Goal: Transaction & Acquisition: Purchase product/service

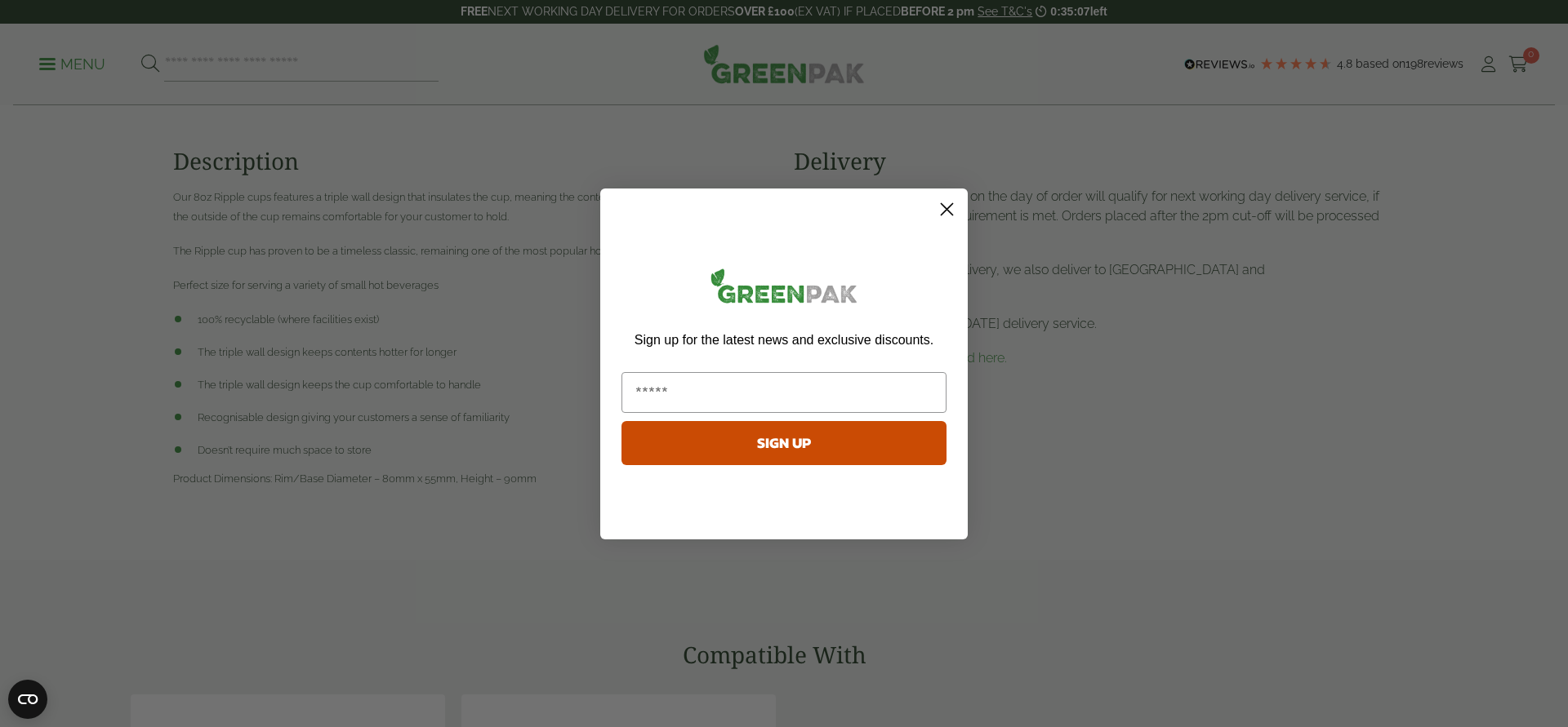
click at [944, 208] on circle "Close dialog" at bounding box center [947, 208] width 27 height 27
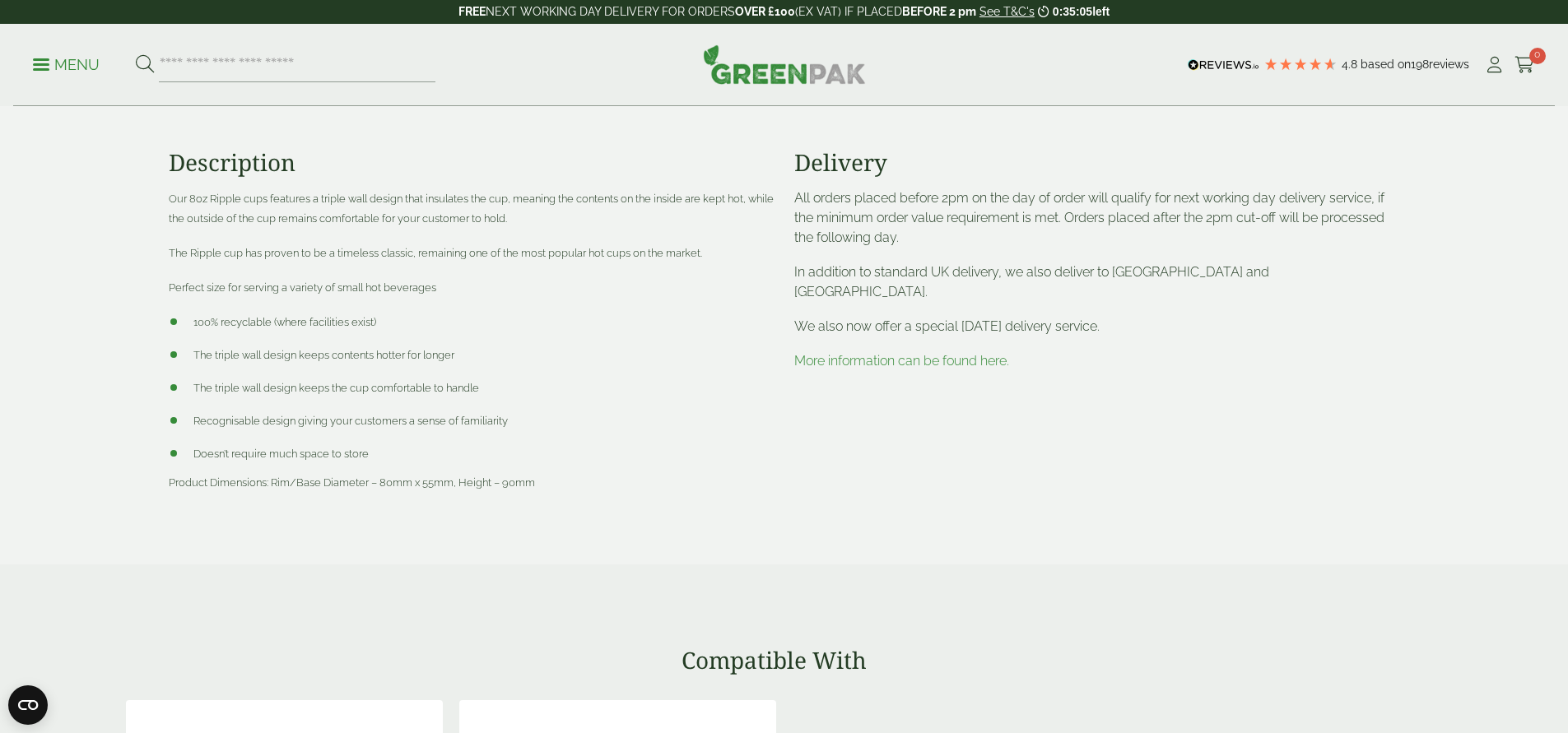
scroll to position [649, 0]
drag, startPoint x: 1050, startPoint y: 226, endPoint x: 1041, endPoint y: 213, distance: 15.8
click at [1050, 226] on p "All orders placed before 2pm on the day of order will qualify for next working …" at bounding box center [1097, 214] width 605 height 59
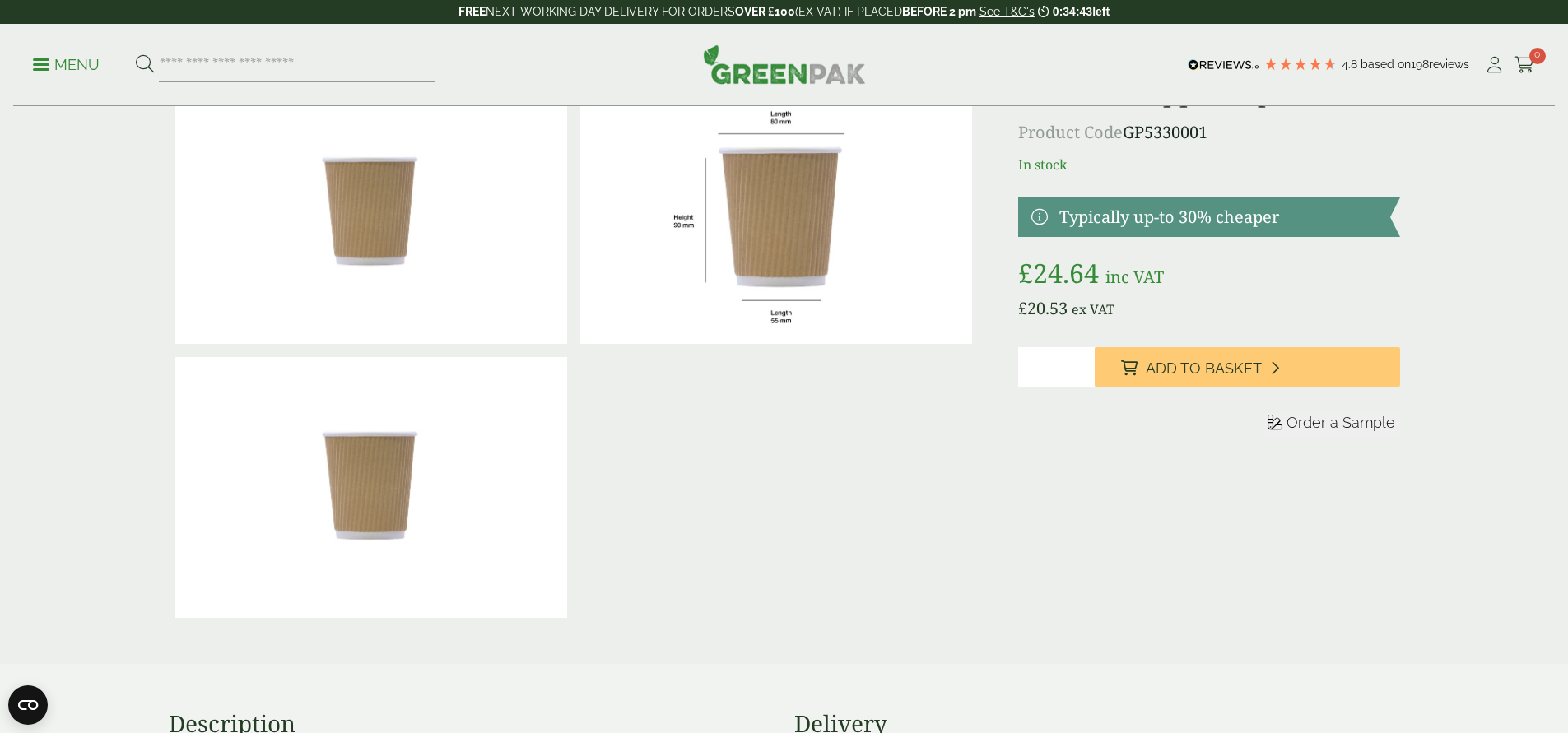
scroll to position [0, 0]
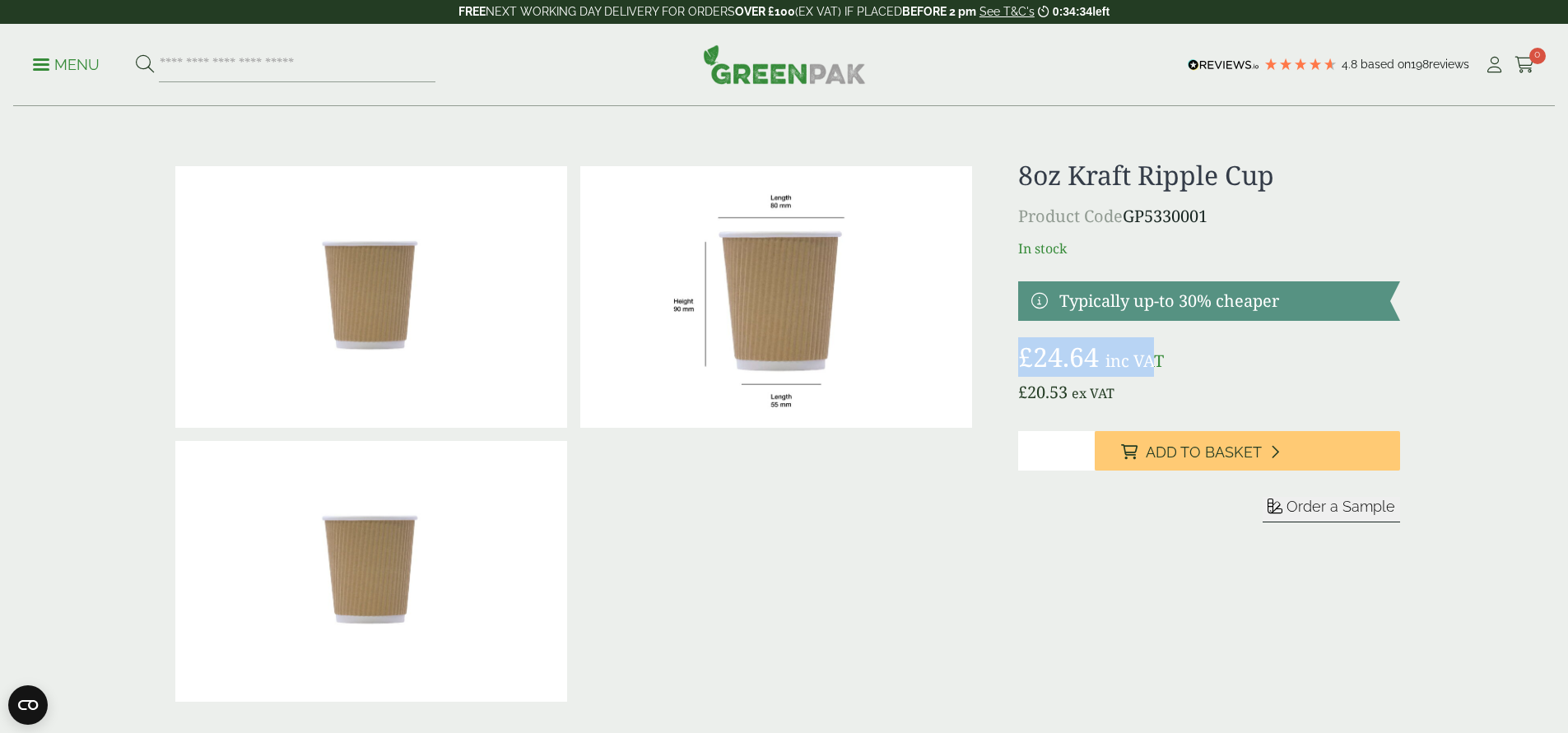
drag, startPoint x: 1158, startPoint y: 363, endPoint x: 1018, endPoint y: 359, distance: 140.1
click at [1019, 359] on p "£ 24.64 inc VAT" at bounding box center [1208, 357] width 381 height 40
click at [1222, 622] on div "8oz Kraft Ripple Cup Product Code GP5330001 In stock Typically up-to 30% cheape…" at bounding box center [1208, 434] width 381 height 549
click at [869, 471] on div at bounding box center [574, 434] width 811 height 549
click at [690, 526] on div at bounding box center [574, 434] width 811 height 549
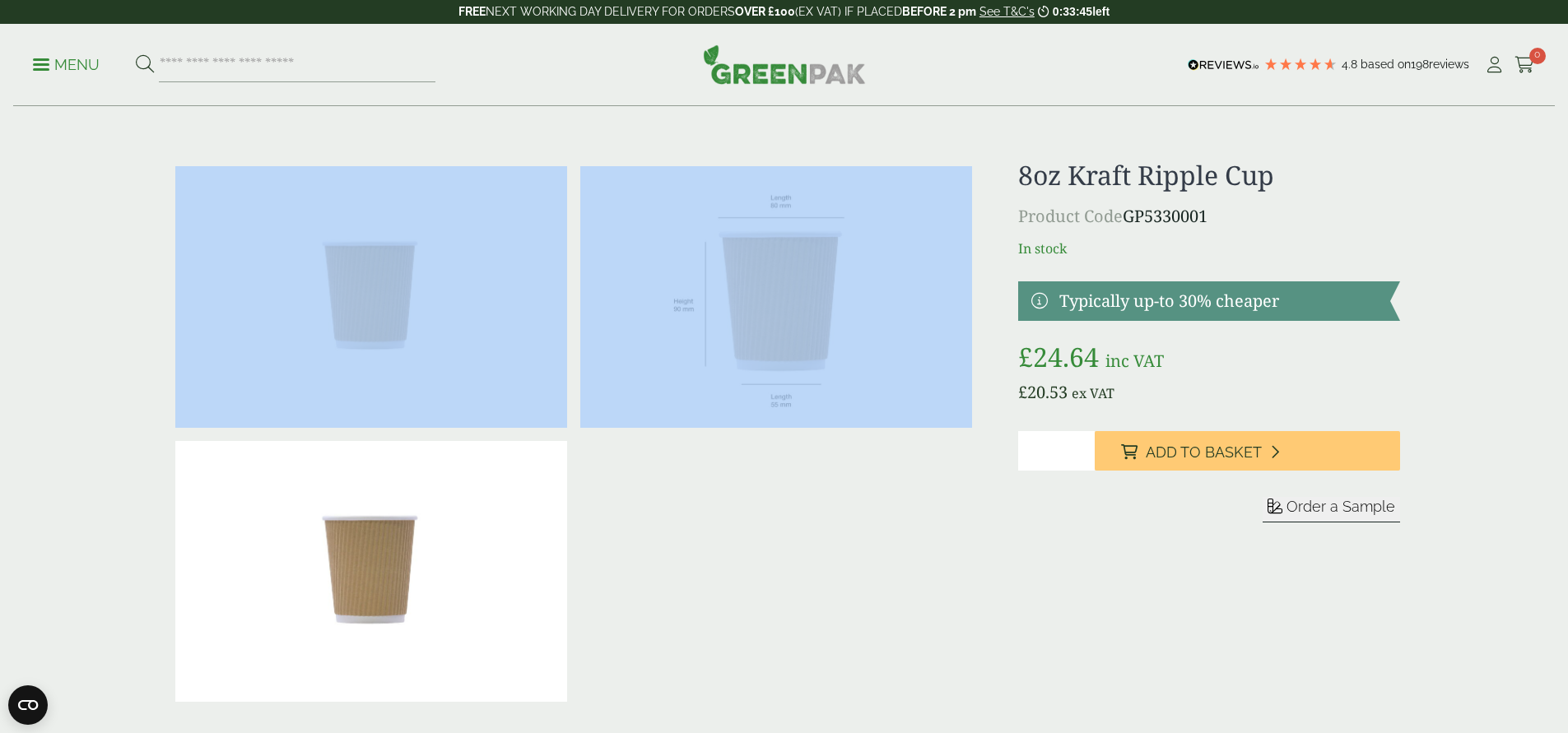
click at [690, 526] on div at bounding box center [574, 434] width 811 height 549
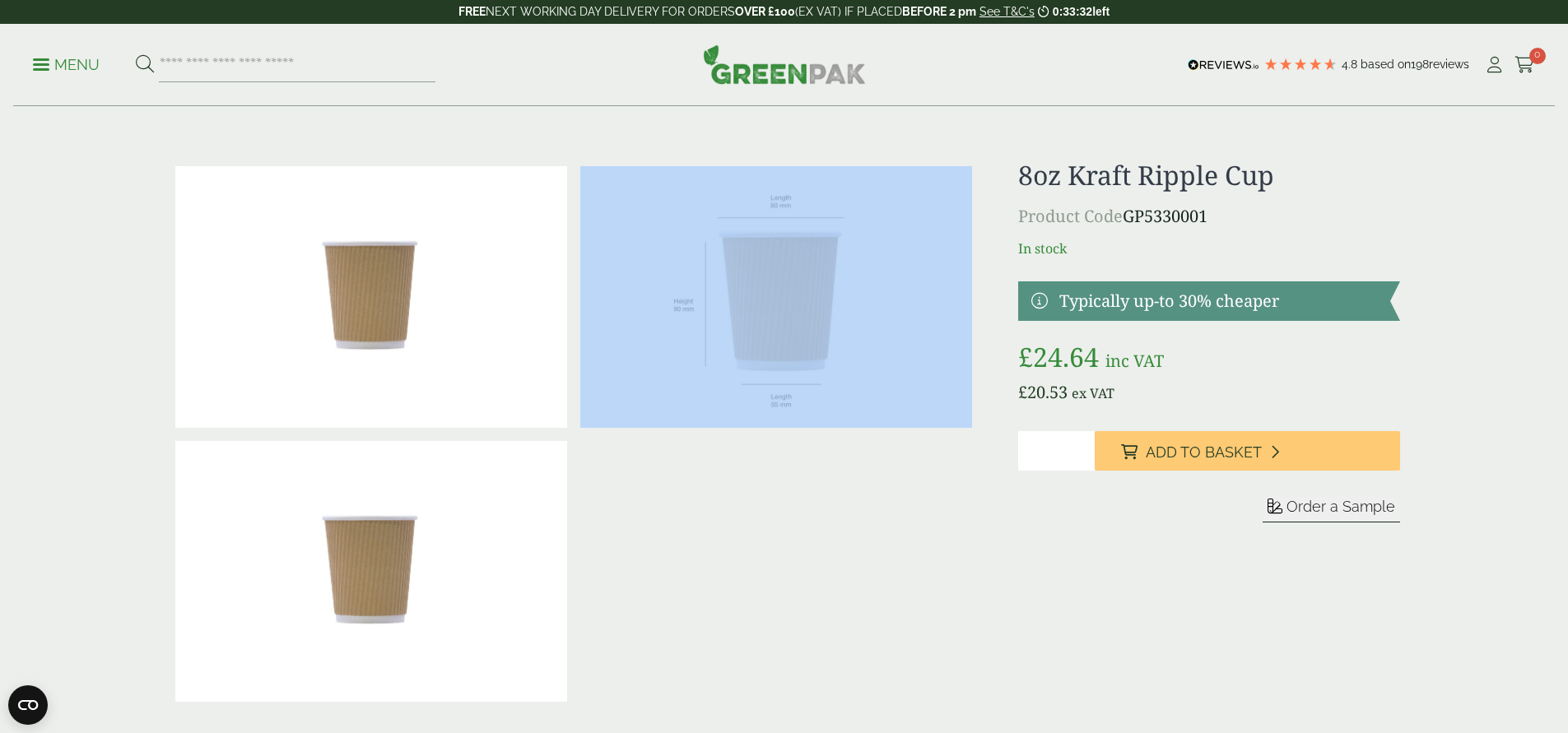
click at [741, 512] on div at bounding box center [574, 434] width 811 height 549
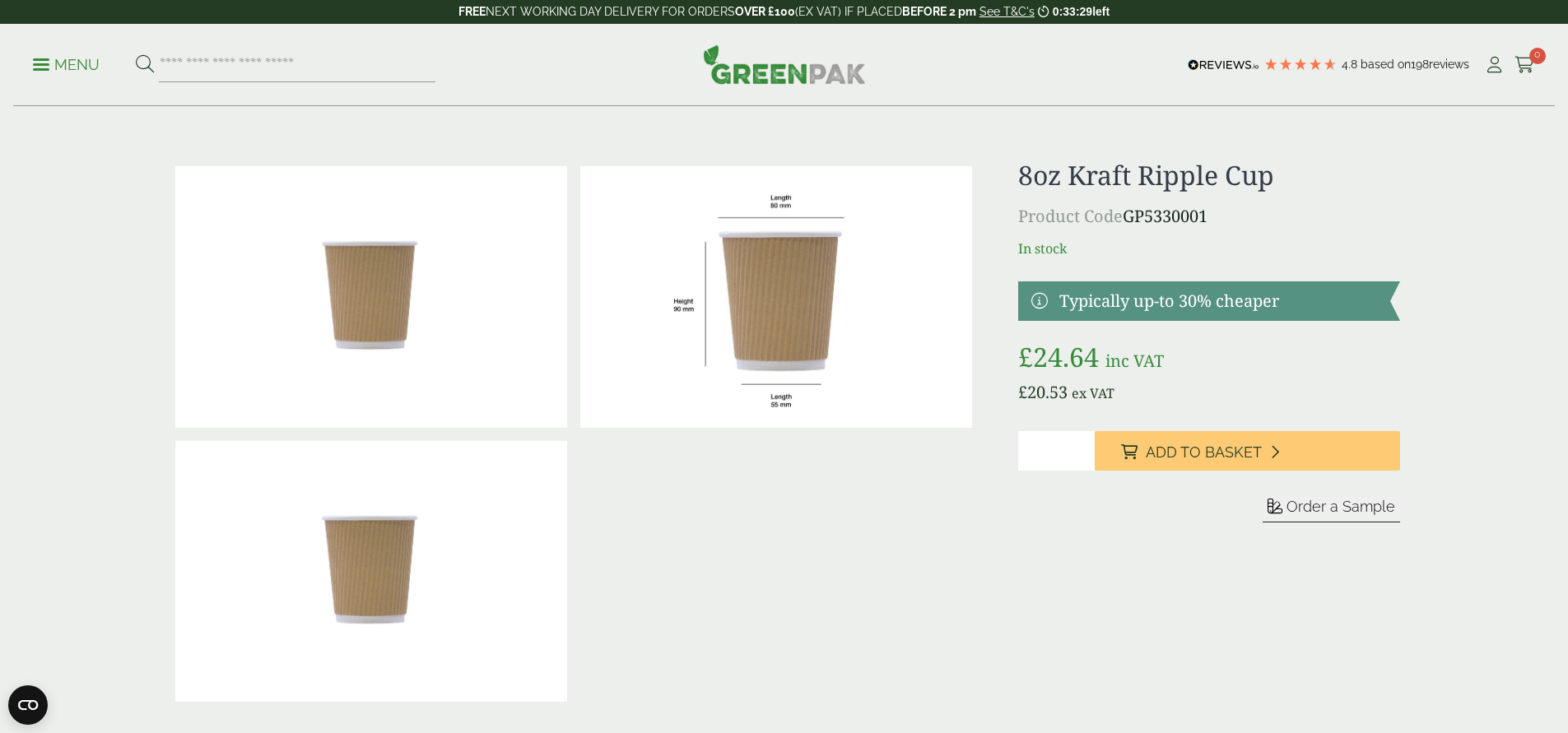
click at [750, 505] on div at bounding box center [574, 434] width 811 height 549
